Goal: Information Seeking & Learning: Learn about a topic

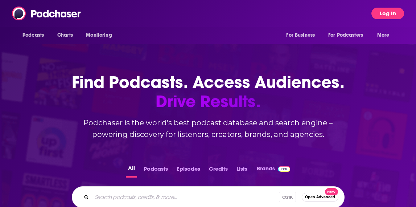
click at [397, 15] on button "Log In" at bounding box center [387, 14] width 33 height 12
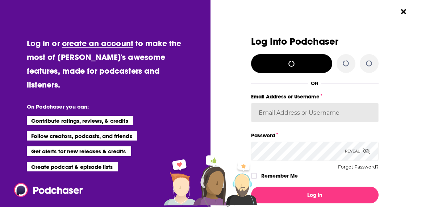
type input "atriabooks"
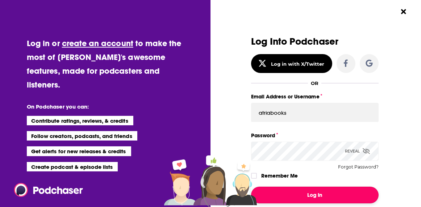
click at [338, 191] on button "Log In" at bounding box center [315, 194] width 128 height 17
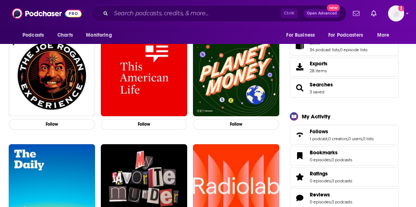
scroll to position [109, 0]
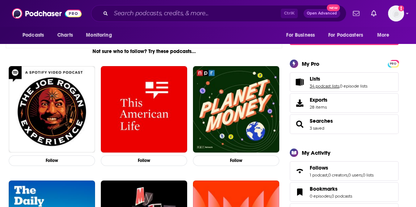
click at [335, 83] on link "34 podcast lists" at bounding box center [323, 85] width 29 height 5
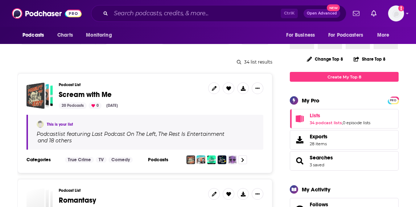
scroll to position [72, 0]
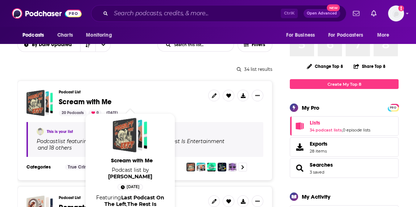
click at [73, 101] on span "Scream with Me" at bounding box center [85, 101] width 53 height 9
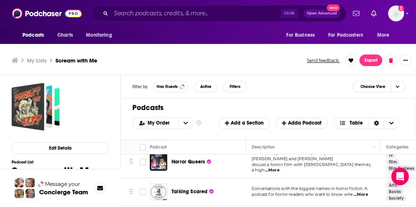
scroll to position [362, 0]
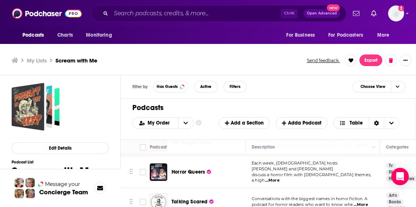
click at [358, 201] on span "...More" at bounding box center [360, 204] width 14 height 6
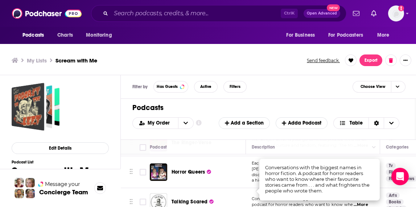
click at [250, 194] on td "Conversations with the biggest names in horror fiction. A podcast for horror re…" at bounding box center [313, 202] width 134 height 28
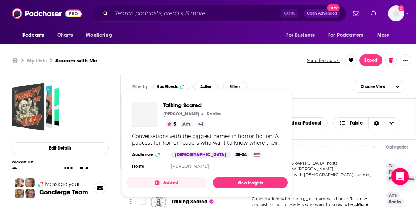
click at [180, 188] on span "Talking Scared [PERSON_NAME] Realm 5 Arts + 4 Conversations with the biggest na…" at bounding box center [206, 143] width 161 height 95
click at [254, 47] on div "My Lists Scream with Me Send feedback. Export" at bounding box center [208, 60] width 417 height 29
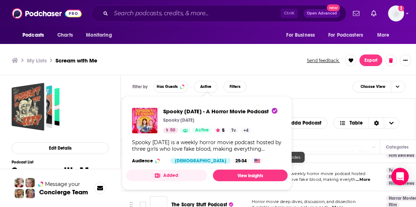
scroll to position [2, 0]
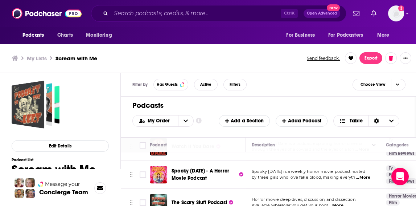
click at [341, 202] on span "...More" at bounding box center [336, 205] width 14 height 6
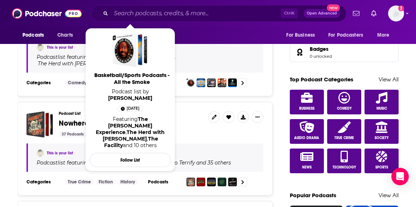
scroll to position [362, 0]
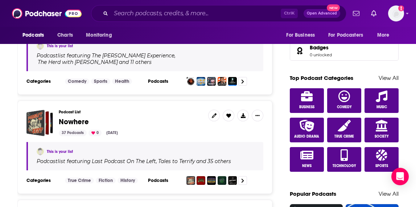
click at [61, 126] on div "Podcast List Nowhere 37 Podcasts 0 [DATE]" at bounding box center [131, 122] width 144 height 26
click at [70, 120] on span "Nowhere" at bounding box center [74, 121] width 30 height 9
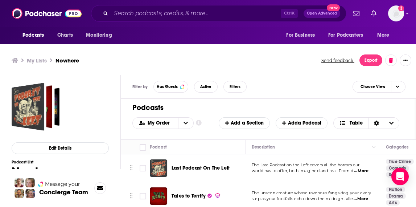
click at [361, 172] on span "...More" at bounding box center [361, 171] width 14 height 6
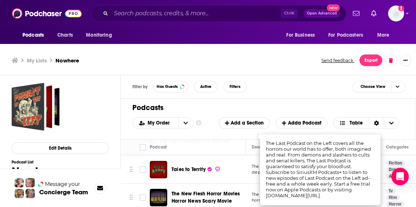
scroll to position [36, 0]
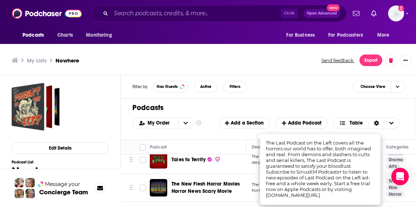
click at [282, 73] on div "My Lists Nowhere Send feedback. Export" at bounding box center [208, 60] width 417 height 29
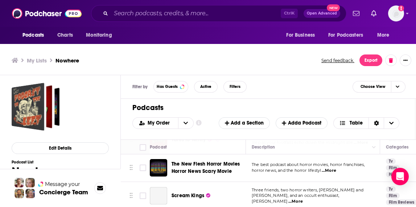
scroll to position [72, 0]
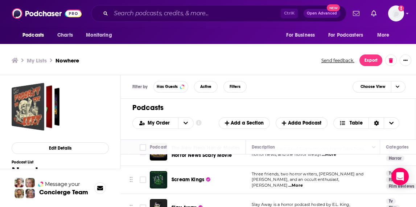
click at [303, 182] on span "...More" at bounding box center [295, 185] width 14 height 6
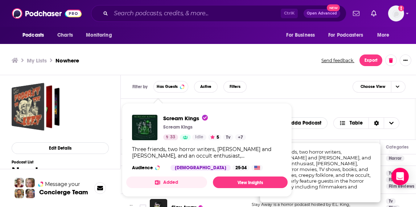
scroll to position [109, 0]
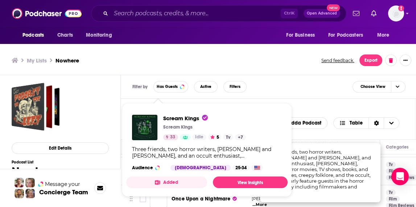
click at [277, 69] on div "My Lists Nowhere Send feedback. Export" at bounding box center [208, 60] width 417 height 29
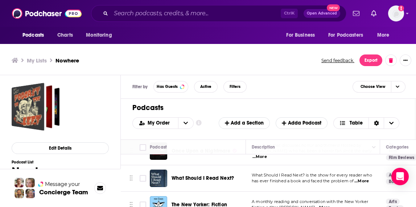
scroll to position [145, 0]
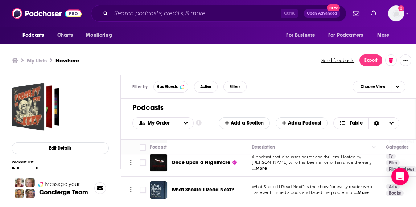
click at [362, 192] on span "...More" at bounding box center [361, 193] width 14 height 6
click at [175, 63] on ul "My Lists Nowhere" at bounding box center [163, 60] width 302 height 7
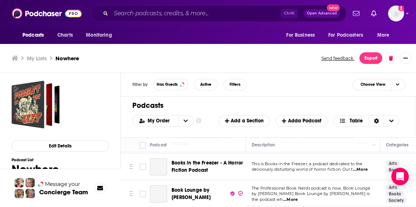
scroll to position [688, 0]
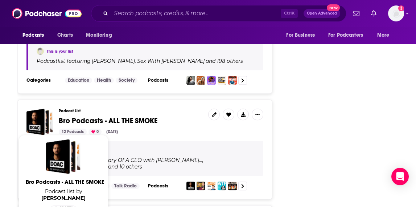
scroll to position [1450, 0]
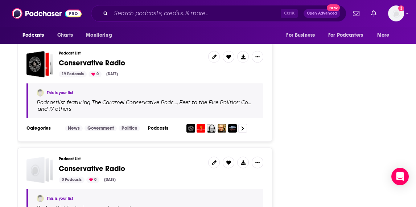
scroll to position [2488, 0]
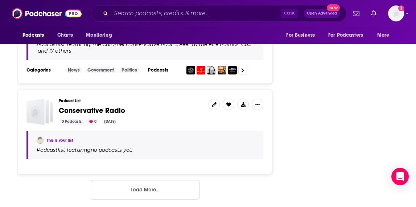
click at [151, 179] on button "Load More..." at bounding box center [145, 189] width 109 height 20
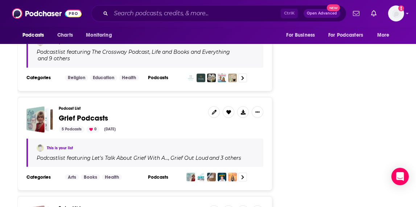
scroll to position [3357, 0]
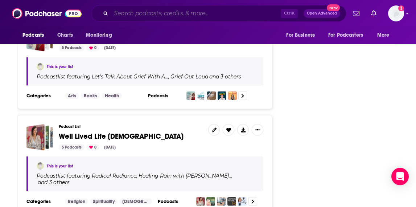
click at [148, 13] on input "Search podcasts, credits, & more..." at bounding box center [196, 14] width 170 height 12
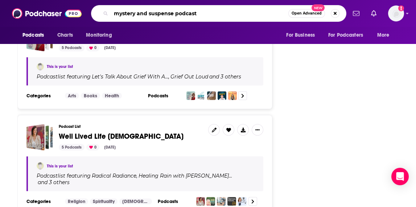
type input "mystery and suspense podcasts"
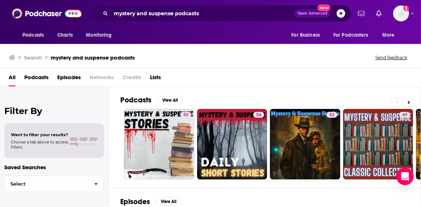
click at [159, 74] on span "Lists" at bounding box center [155, 78] width 11 height 15
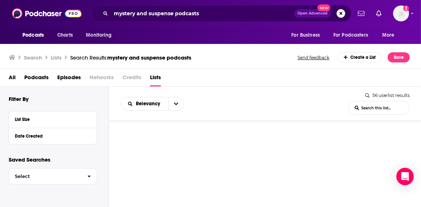
scroll to position [1268, 0]
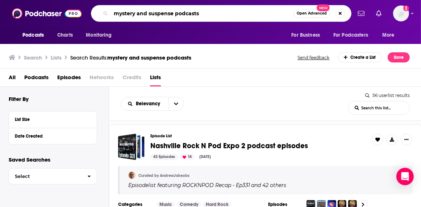
click at [158, 14] on input "mystery and suspense podcasts" at bounding box center [202, 14] width 183 height 12
type input "mystery podcasts"
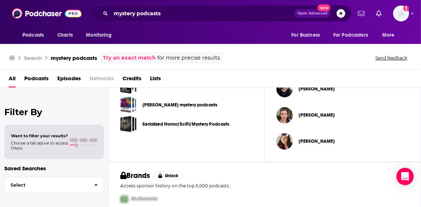
scroll to position [228, 0]
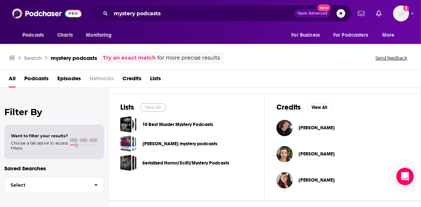
click at [153, 107] on button "View All" at bounding box center [153, 107] width 26 height 9
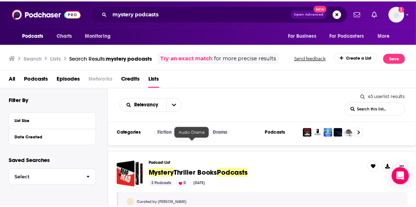
scroll to position [398, 0]
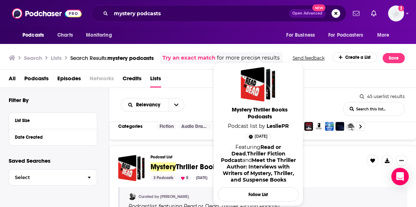
click at [201, 162] on span "Thriller Books" at bounding box center [198, 166] width 44 height 9
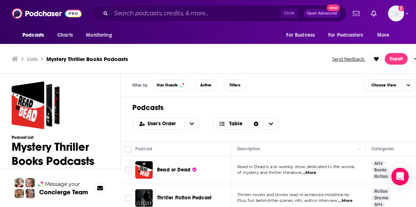
scroll to position [2, 0]
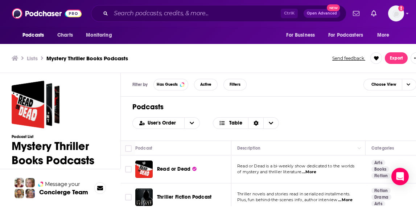
click at [309, 171] on span "...More" at bounding box center [309, 172] width 14 height 6
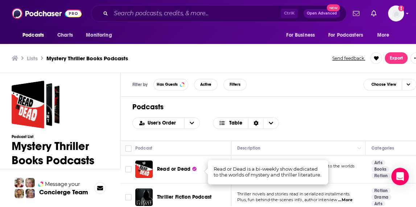
click at [305, 122] on div "User's Order Table" at bounding box center [273, 123] width 283 height 12
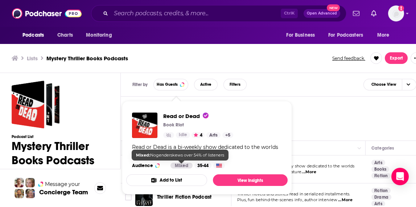
click at [178, 166] on div "Podcasts Charts Monitoring Ctrl K Open Advanced New For Business For Podcasters…" at bounding box center [208, 102] width 416 height 209
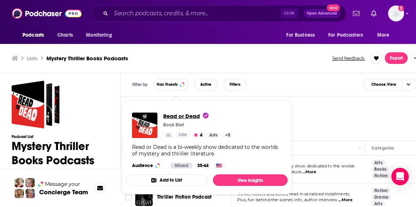
click at [182, 116] on span "Read or Dead" at bounding box center [185, 115] width 45 height 7
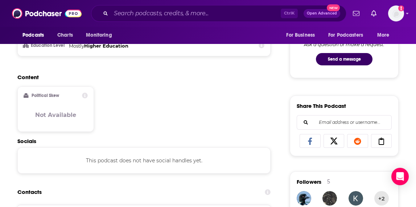
scroll to position [471, 0]
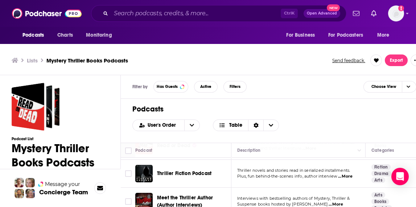
scroll to position [38, 0]
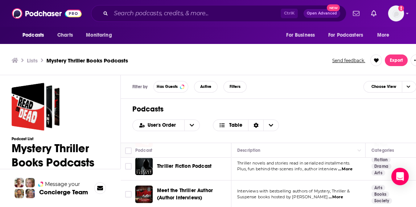
click at [192, 187] on div "Podcasts Charts Monitoring Ctrl K Open Advanced New For Business For Podcasters…" at bounding box center [208, 104] width 416 height 209
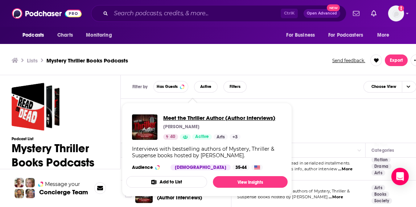
click at [213, 117] on span "Meet the Thriller Author (Author Interviews)" at bounding box center [219, 117] width 112 height 7
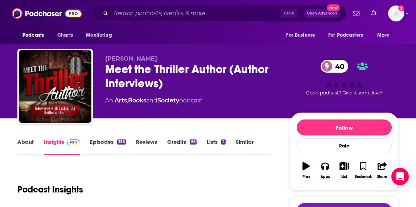
click at [121, 146] on link "Episodes 336" at bounding box center [108, 146] width 36 height 17
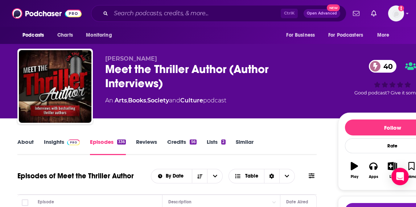
click at [187, 70] on div "Meet the Thriller Author (Author Interviews) 40" at bounding box center [215, 76] width 221 height 28
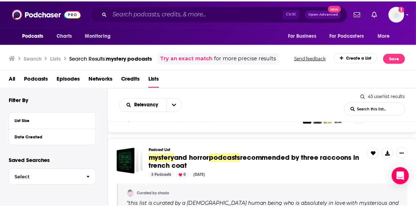
scroll to position [616, 0]
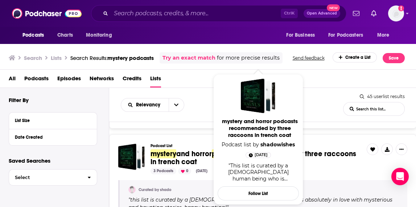
click at [188, 153] on span "and horror" at bounding box center [194, 153] width 36 height 9
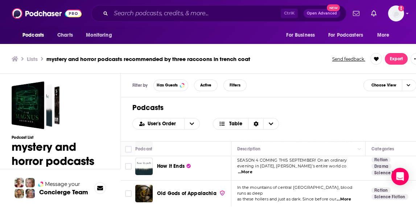
scroll to position [2, 0]
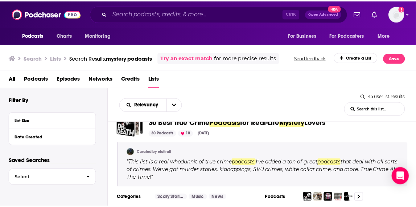
scroll to position [725, 0]
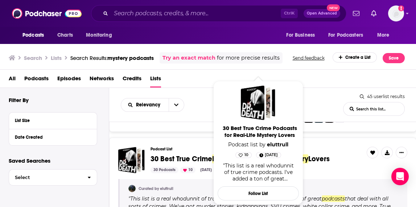
click at [215, 153] on div "Podcasts Charts Monitoring Ctrl K Open Advanced New For Business For Podcasters…" at bounding box center [208, 103] width 416 height 207
click at [180, 157] on span "30 Best True Crime" at bounding box center [181, 158] width 62 height 9
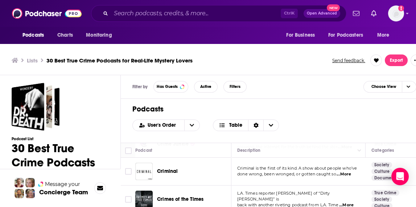
scroll to position [181, 0]
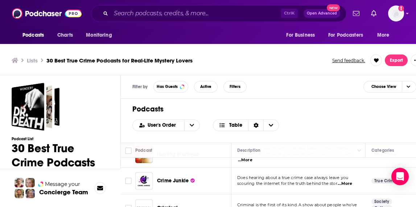
click at [342, 180] on span "...More" at bounding box center [344, 183] width 14 height 6
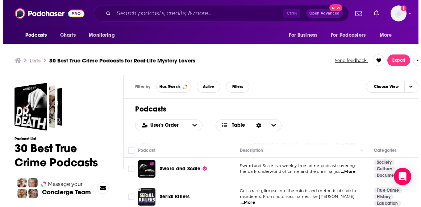
scroll to position [688, 0]
